Goal: Obtain resource: Obtain resource

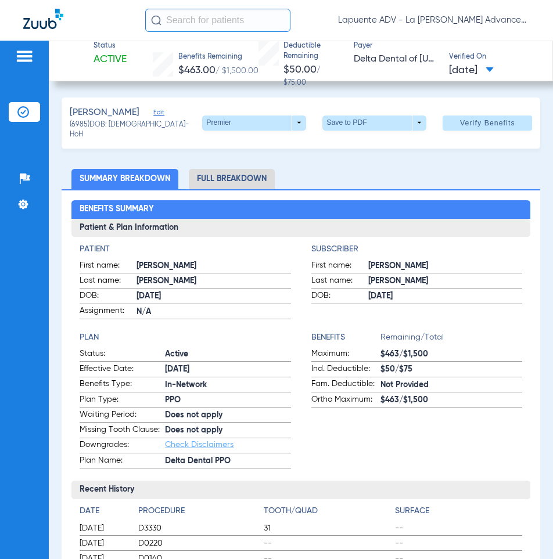
click at [215, 112] on div "Aragon, Zachary Edit (6985) DOB: 01/09/1996 - HoH Premier arrow_drop_down Save …" at bounding box center [301, 123] width 479 height 51
click at [229, 124] on span at bounding box center [254, 123] width 104 height 15
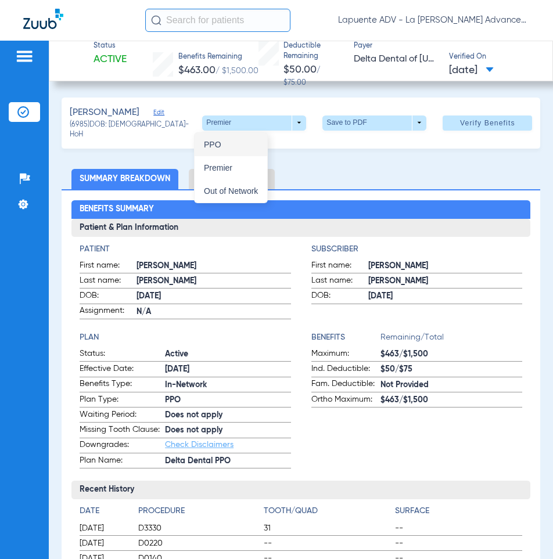
click at [225, 148] on span "PPO" at bounding box center [231, 145] width 54 height 8
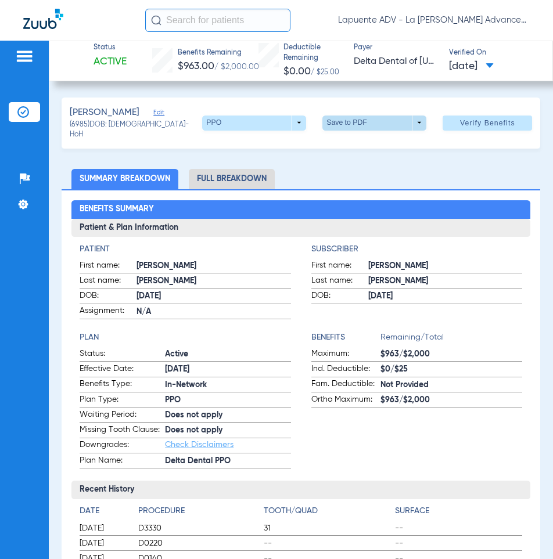
click at [338, 123] on span at bounding box center [374, 123] width 104 height 15
click at [343, 149] on button "insert_drive_file Save to PDF" at bounding box center [359, 144] width 88 height 23
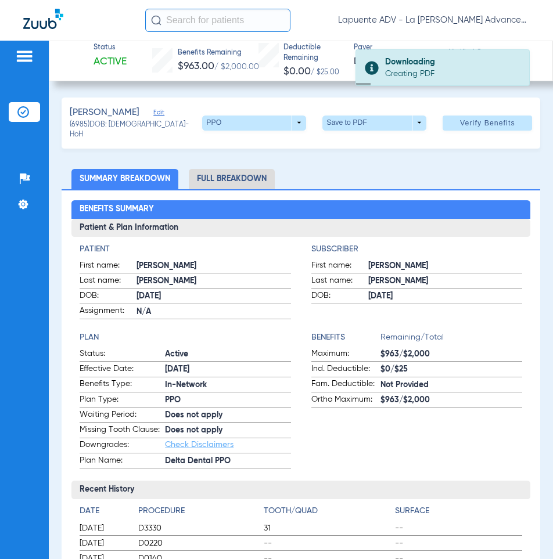
click at [246, 180] on li "Full Breakdown" at bounding box center [232, 179] width 86 height 20
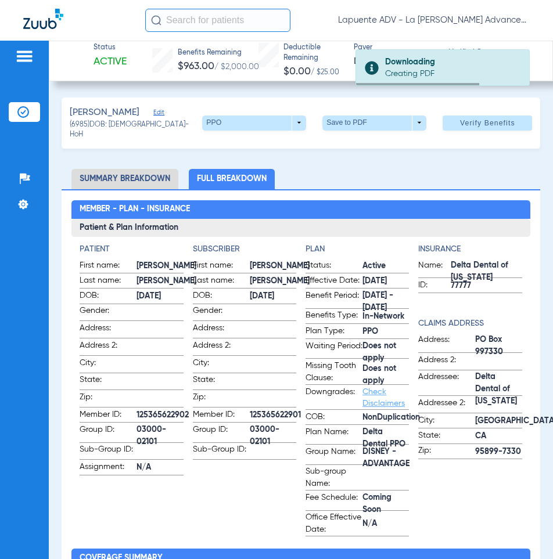
click at [349, 123] on span at bounding box center [374, 123] width 104 height 15
click at [359, 143] on span "Save to PDF" at bounding box center [370, 145] width 46 height 8
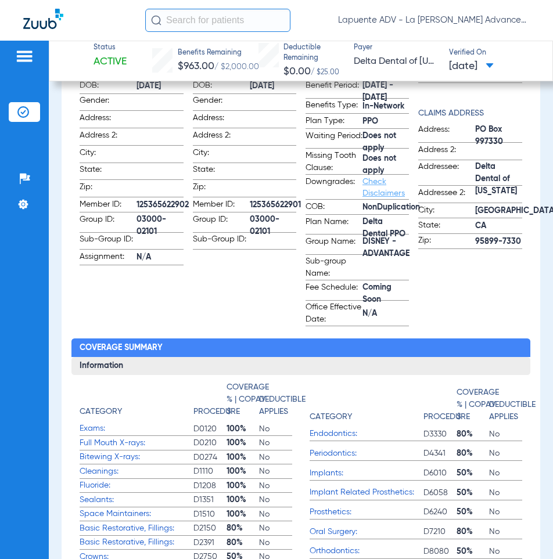
scroll to position [348, 0]
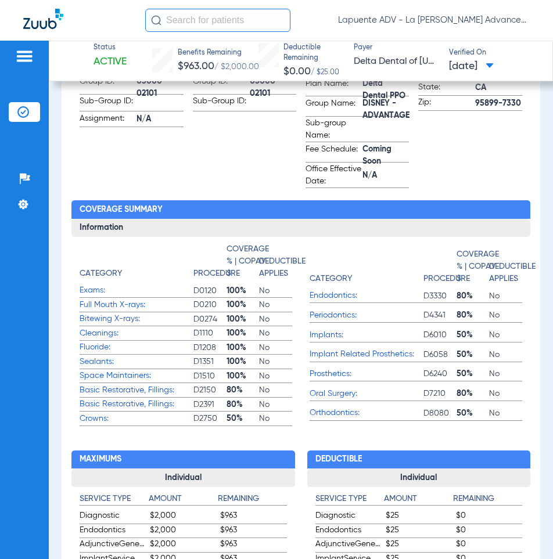
click at [152, 175] on app-patient-information "Patient First name: Zachary Last name: Aragon DOB: 01/09/1996 Gender: Address: …" at bounding box center [131, 42] width 103 height 294
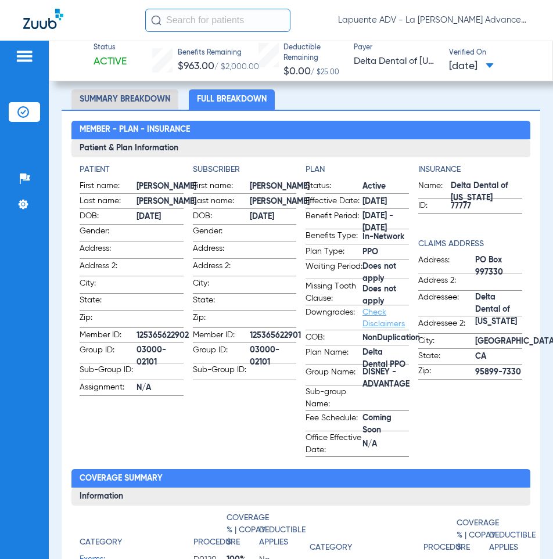
scroll to position [0, 0]
